Goal: Information Seeking & Learning: Learn about a topic

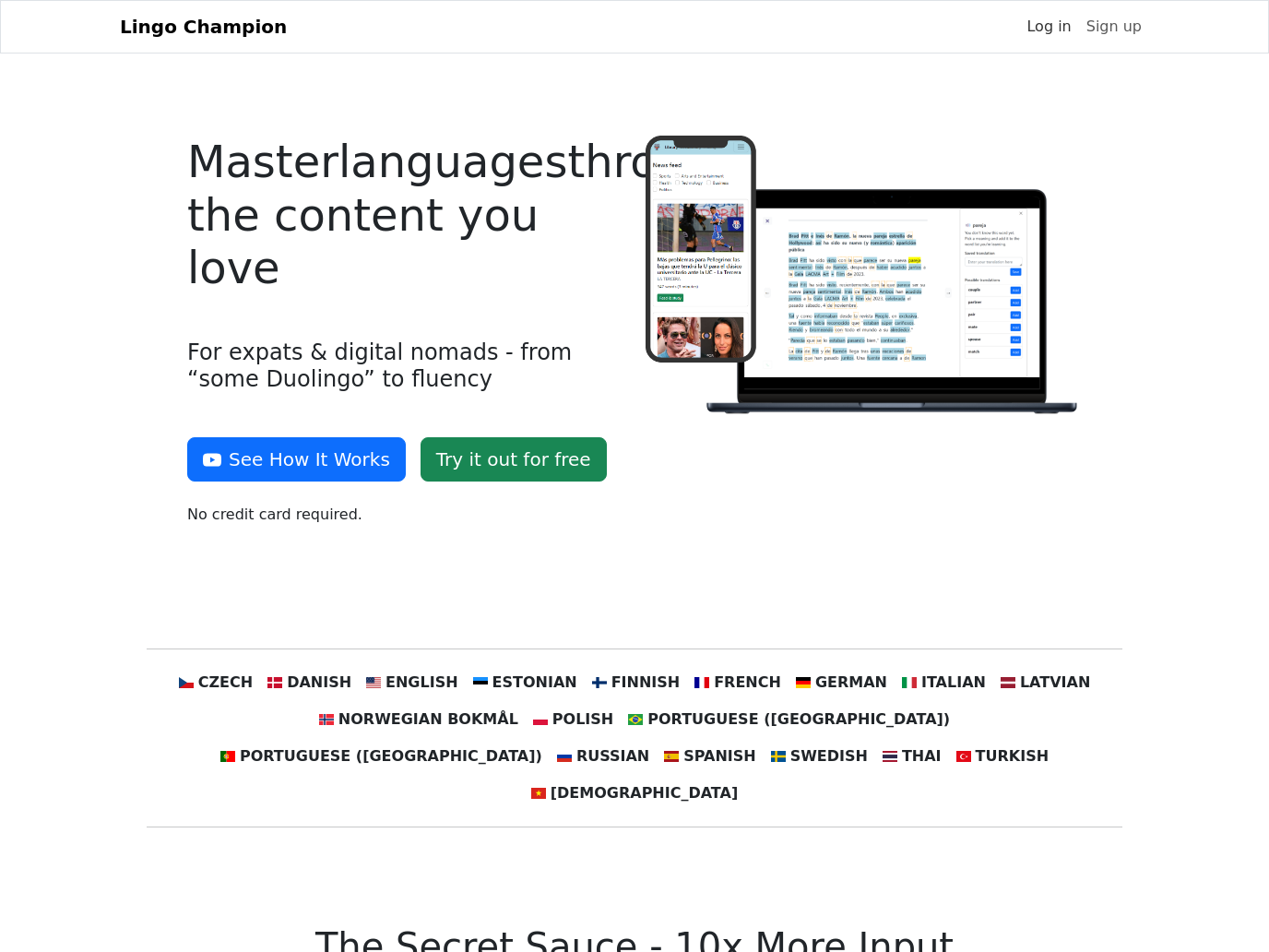
click at [1064, 45] on link "Log in" at bounding box center [1049, 27] width 59 height 37
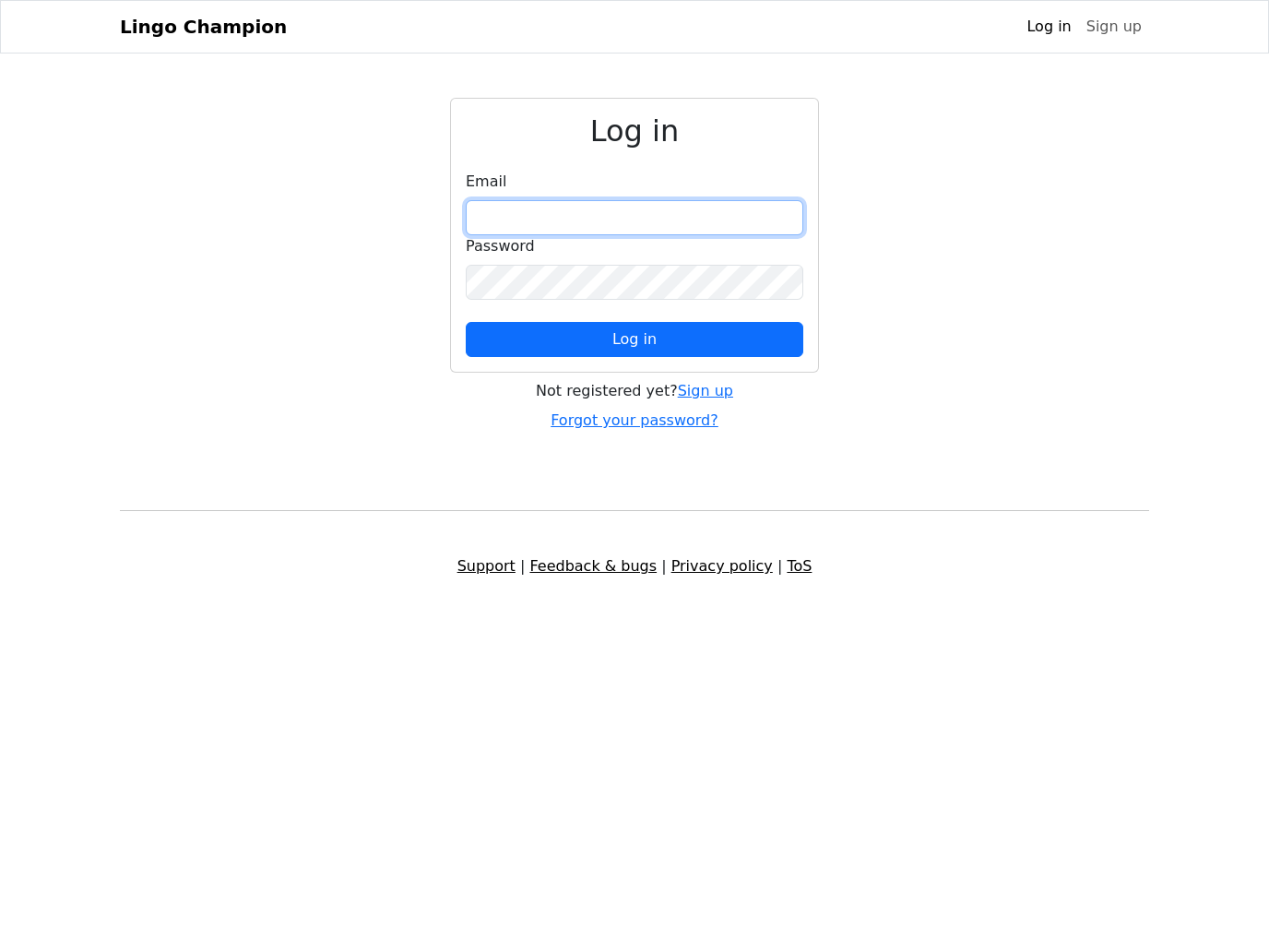
click at [655, 235] on input "email" at bounding box center [634, 218] width 337 height 35
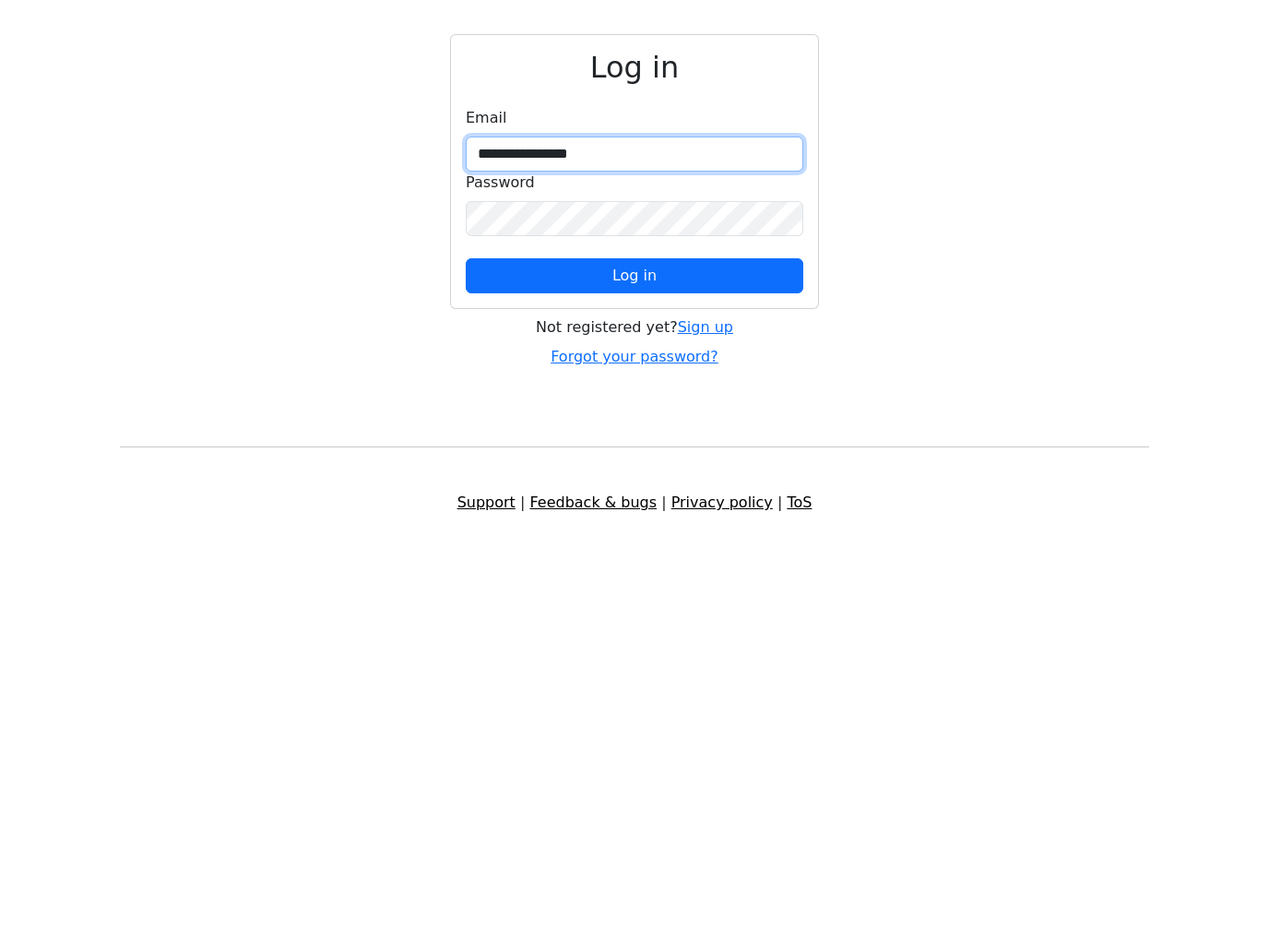
type input "**********"
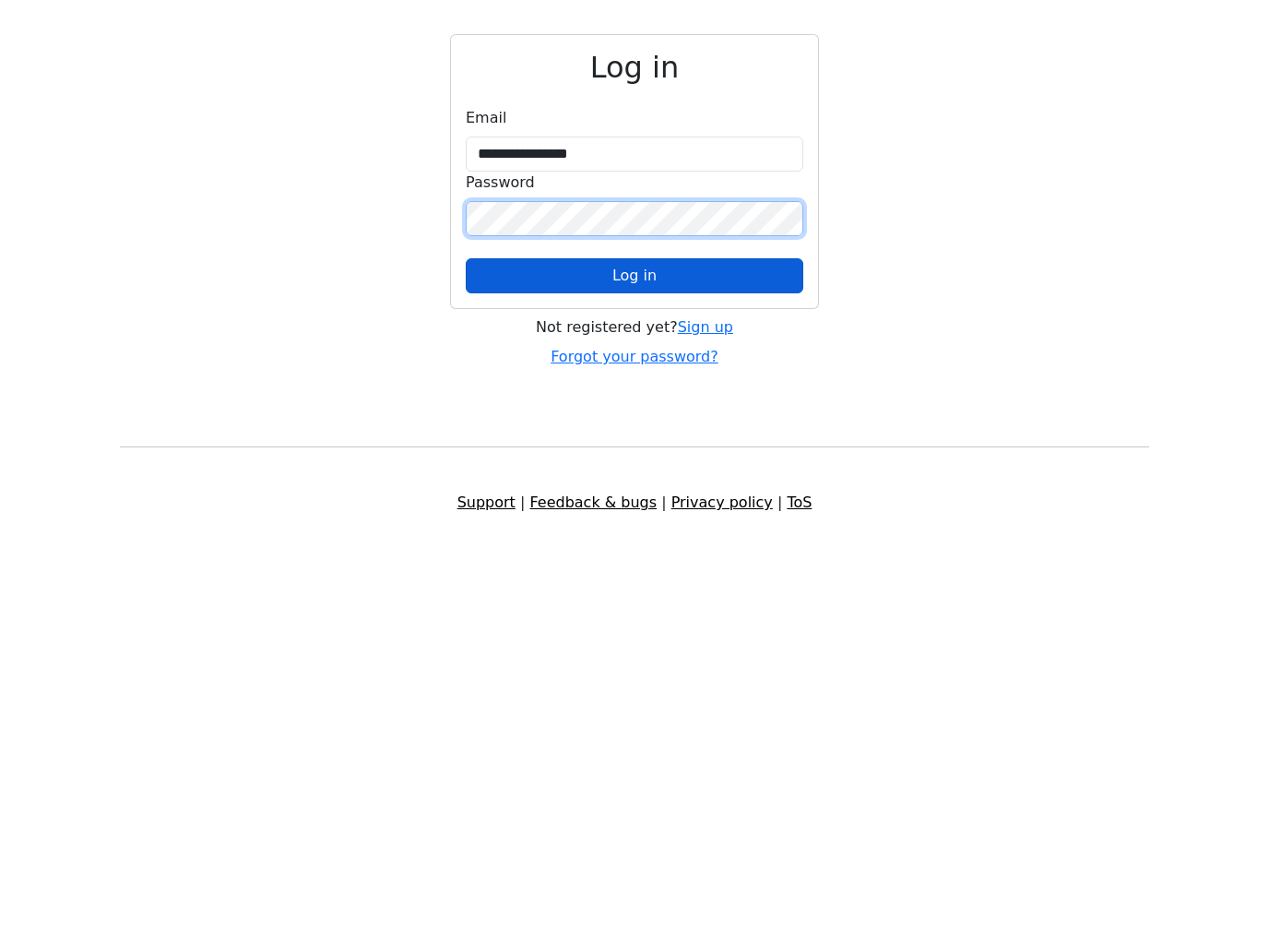
click at [681, 322] on button "Log in" at bounding box center [634, 339] width 337 height 35
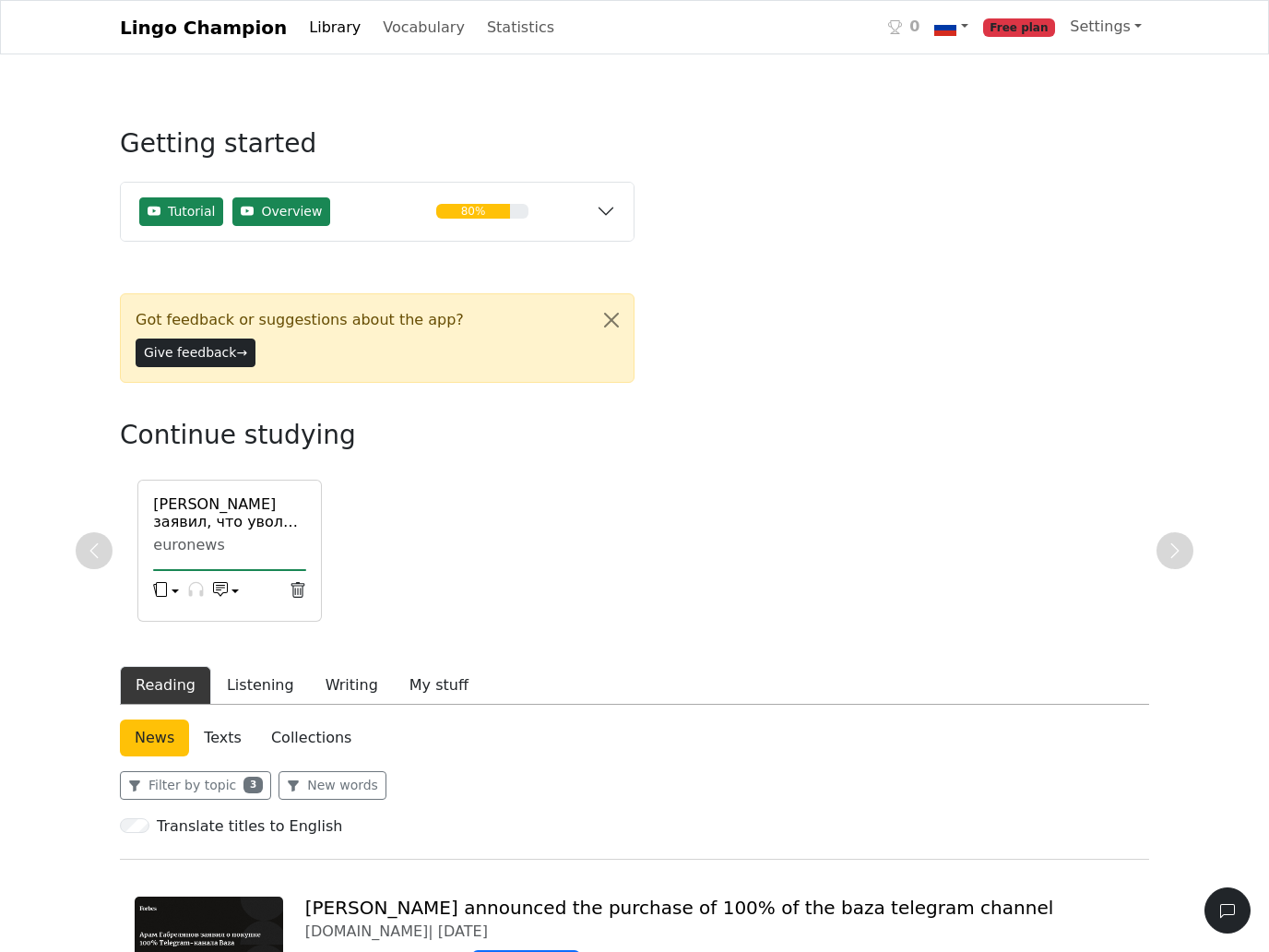
click at [254, 690] on button "Listening" at bounding box center [261, 686] width 99 height 39
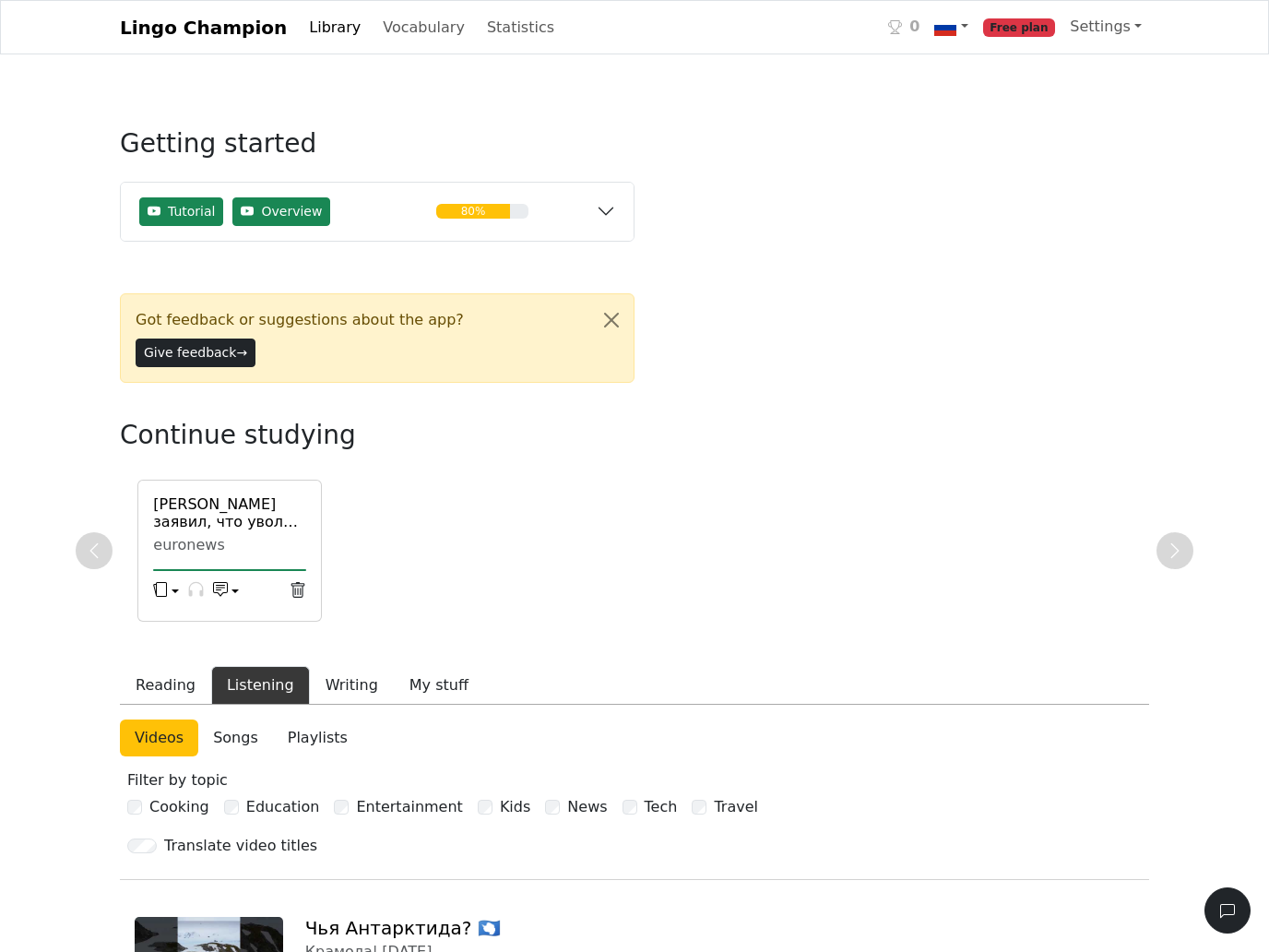
click at [227, 543] on div "euronews" at bounding box center [230, 545] width 153 height 18
click at [190, 222] on span "Tutorial" at bounding box center [191, 212] width 47 height 19
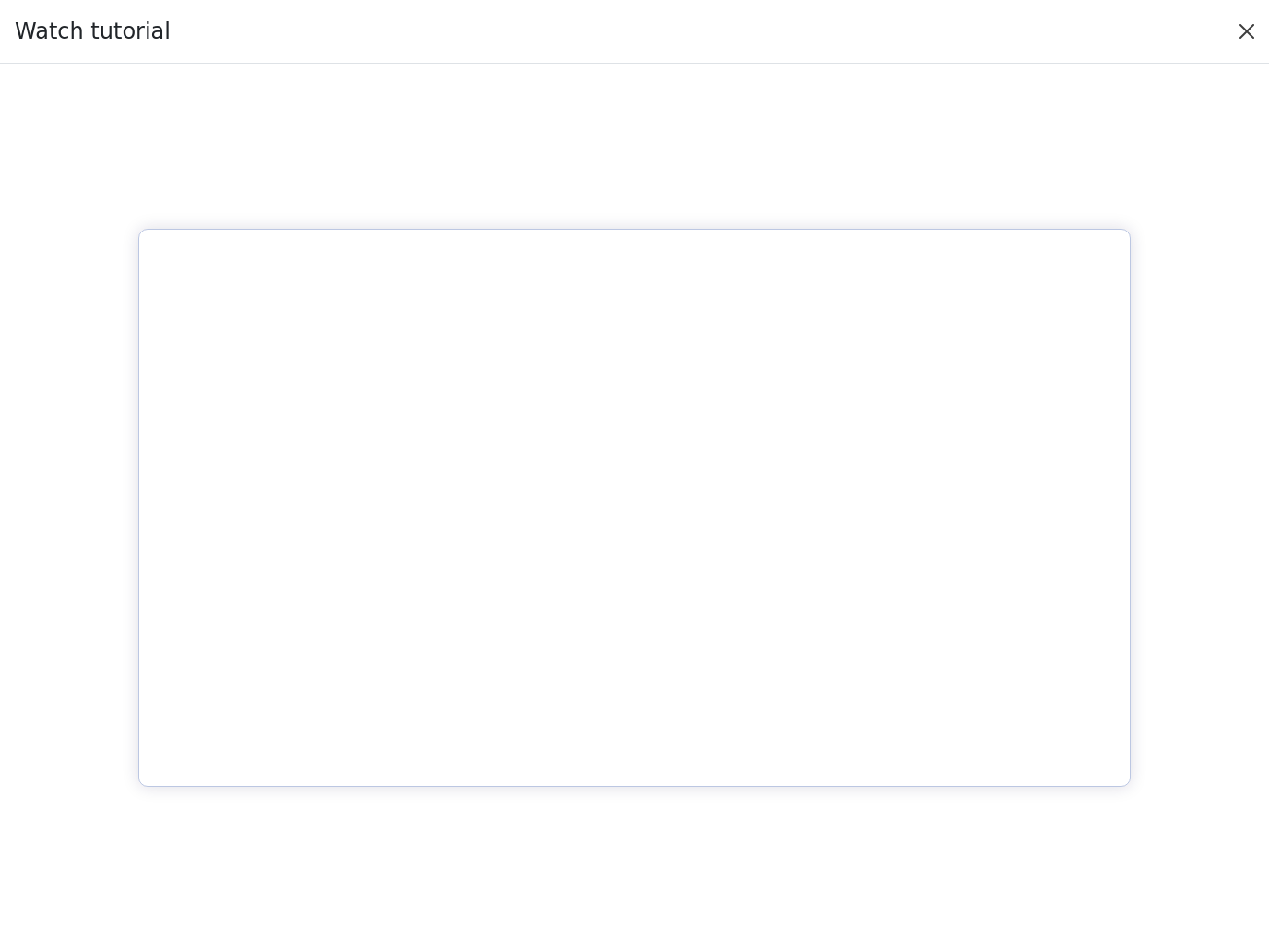
click at [1251, 46] on button "Close" at bounding box center [1247, 31] width 30 height 30
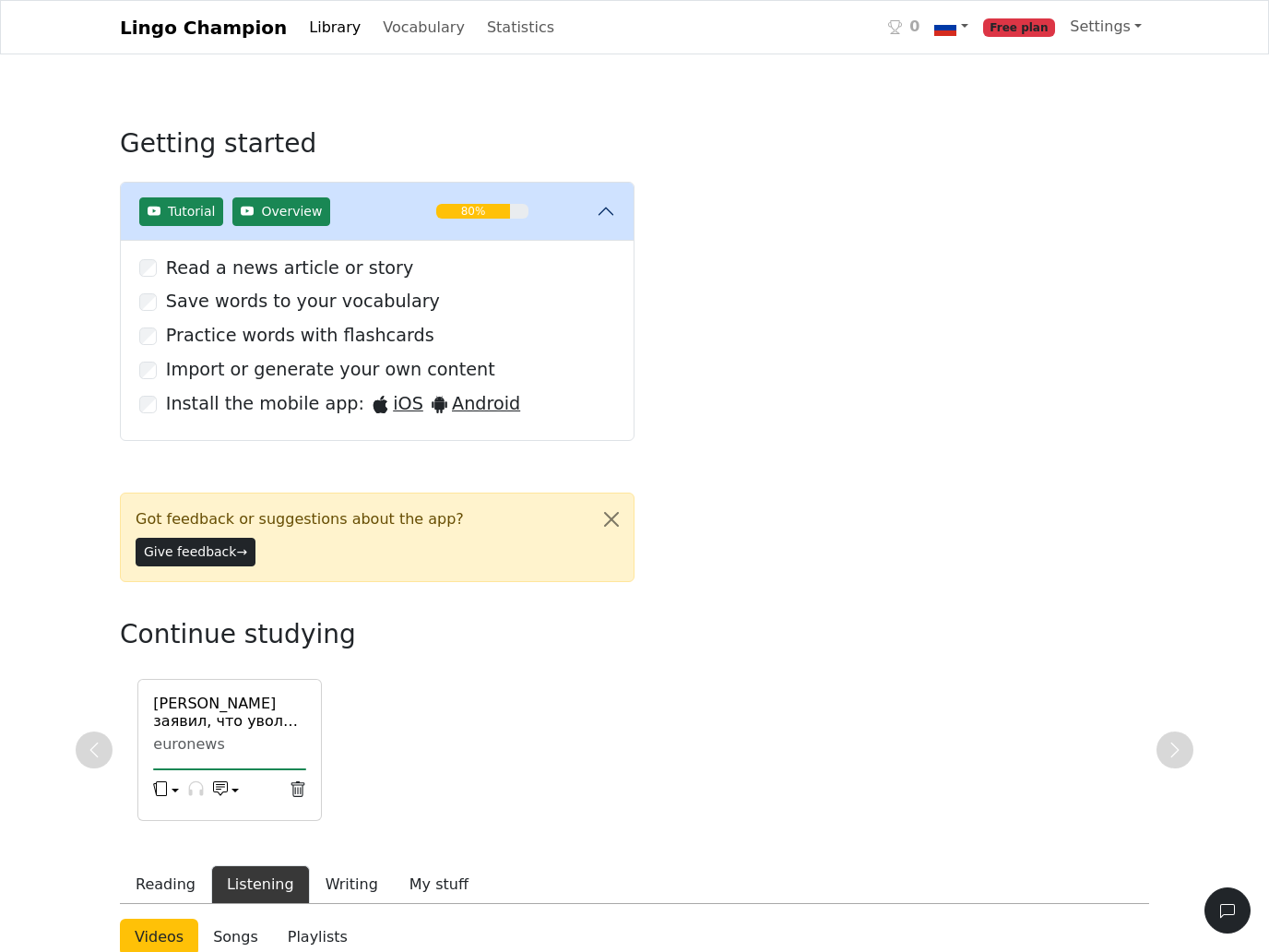
click at [1028, 37] on span "Free plan" at bounding box center [1019, 28] width 73 height 18
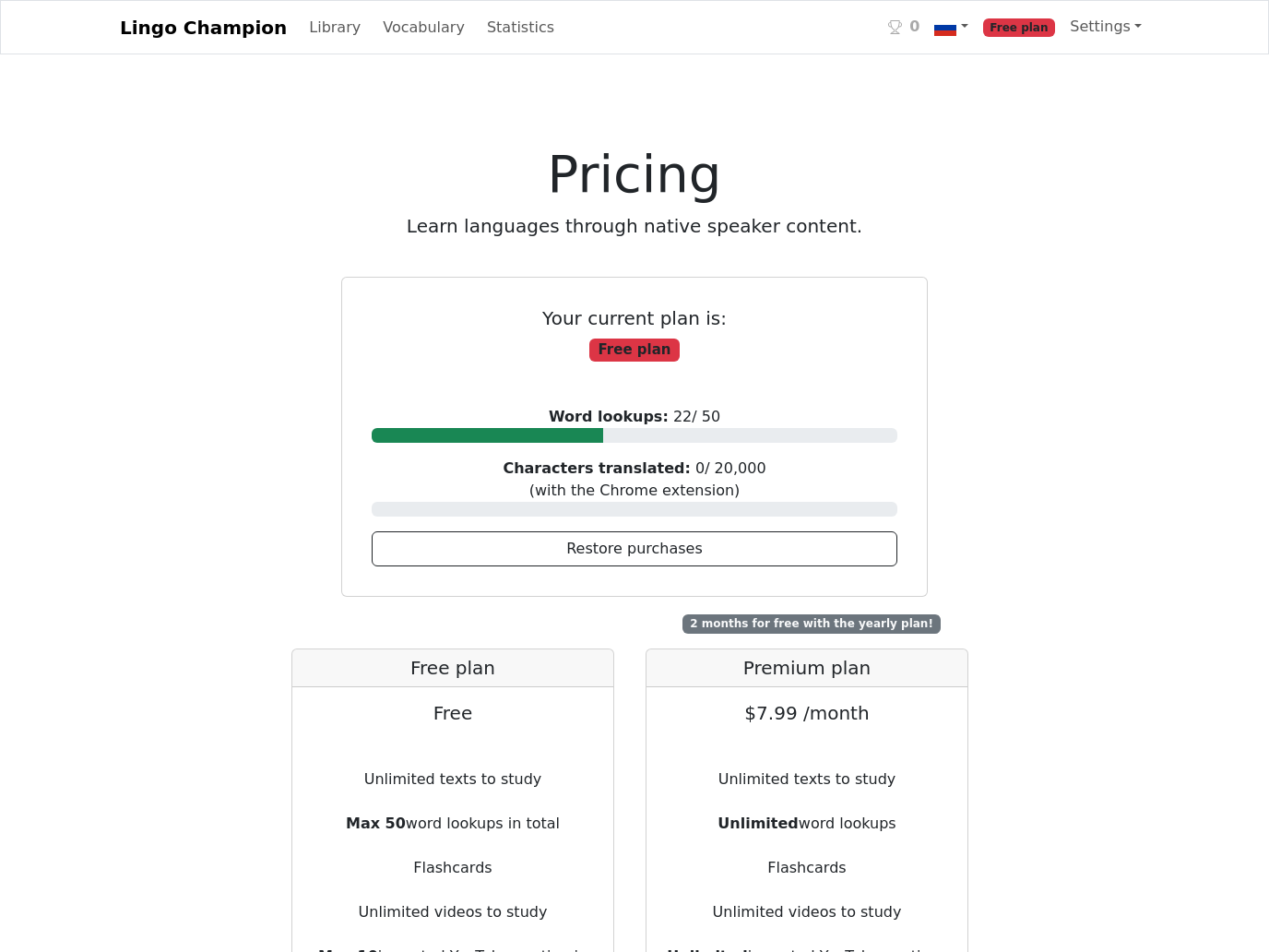
click at [641, 362] on span "Free plan" at bounding box center [635, 350] width 91 height 24
click at [325, 46] on link "Library" at bounding box center [335, 28] width 67 height 37
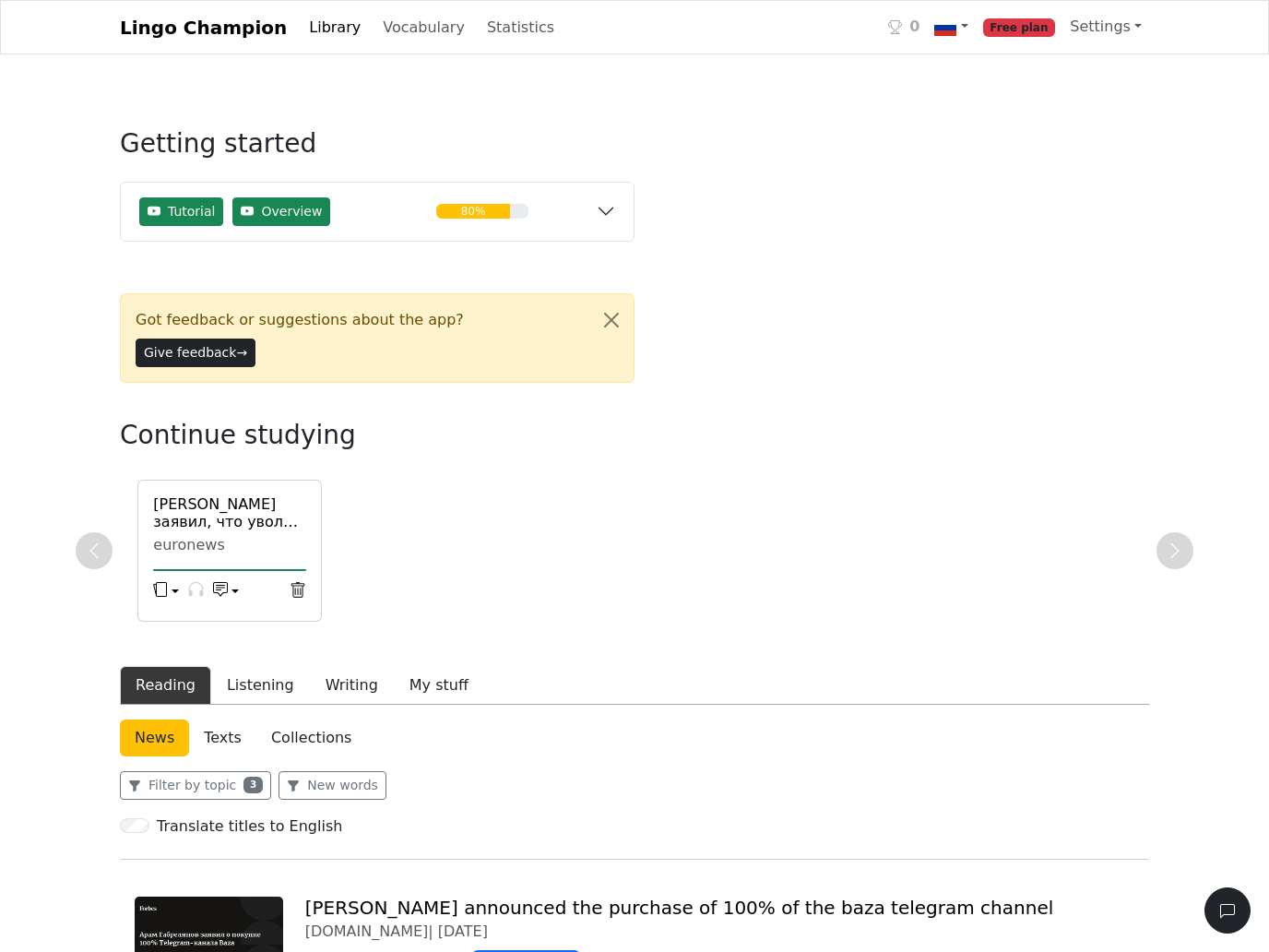
click at [327, 46] on link "Library" at bounding box center [335, 28] width 67 height 37
click at [245, 541] on div "euronews" at bounding box center [230, 545] width 153 height 18
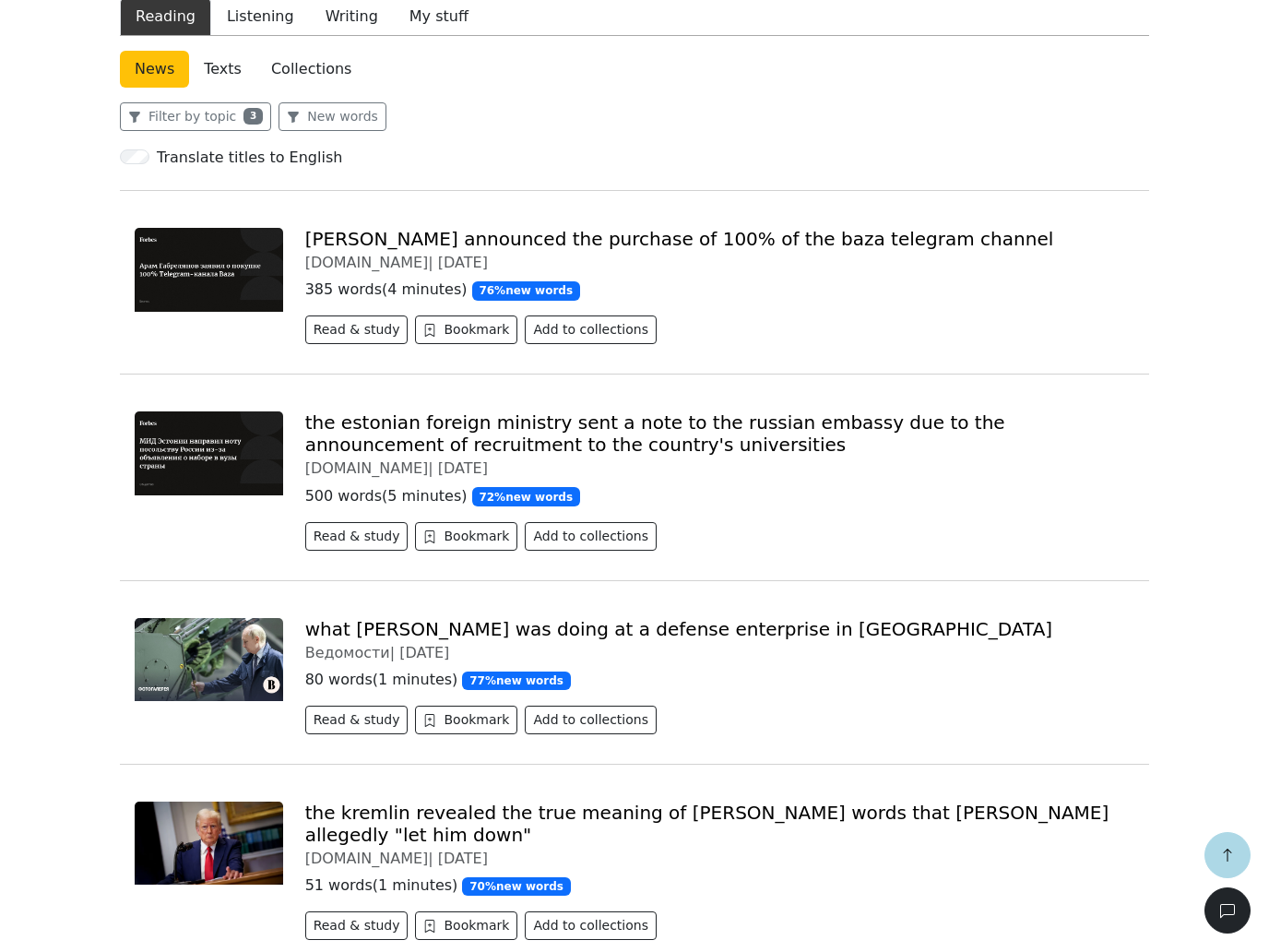
scroll to position [17, 0]
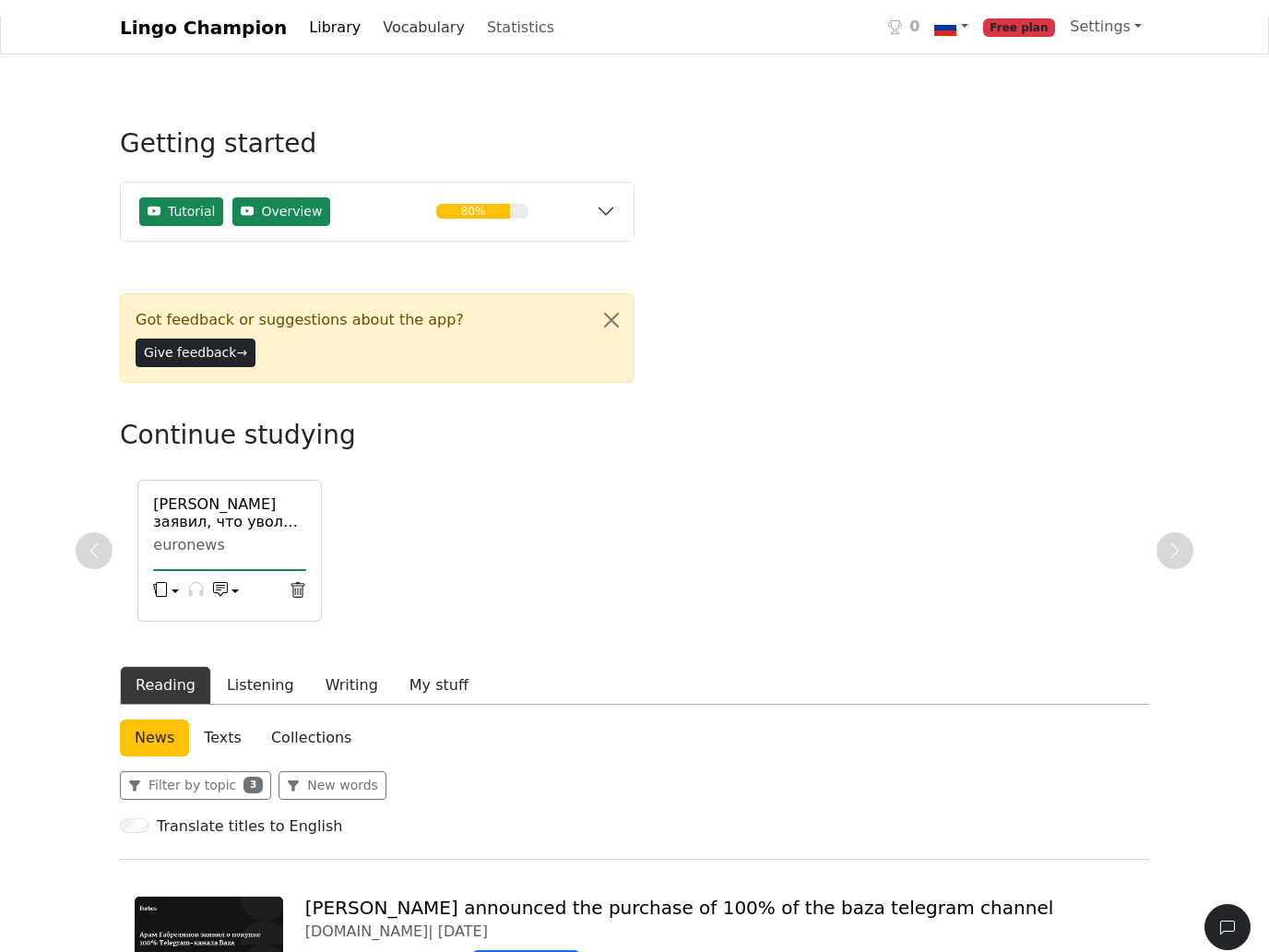
click at [409, 30] on link "Vocabulary" at bounding box center [423, 11] width 97 height 37
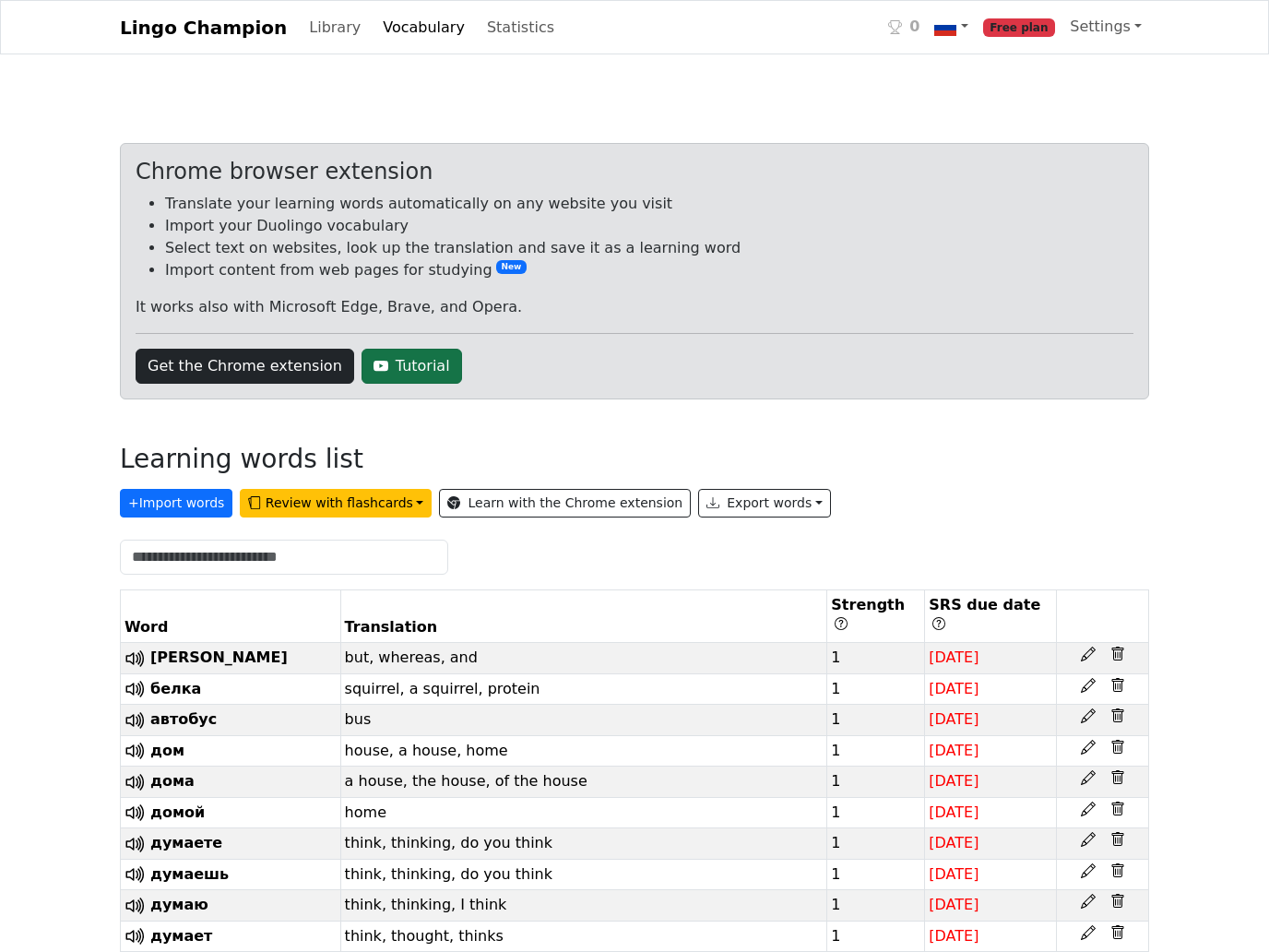
click at [399, 384] on link "Tutorial" at bounding box center [411, 366] width 101 height 35
